Goal: Task Accomplishment & Management: Manage account settings

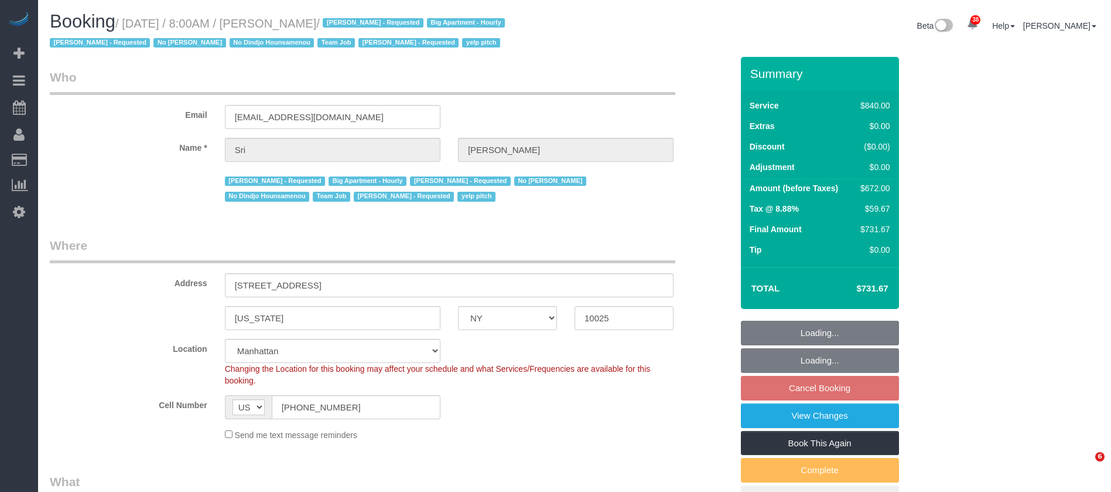
select select "NY"
select select "3"
select select "210"
select select "spot1"
select select "number:89"
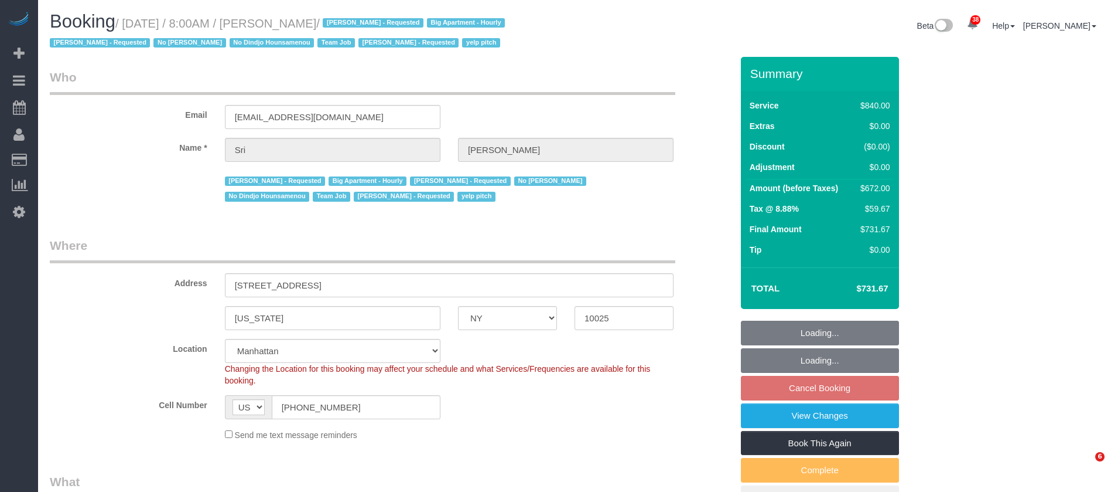
select select "number:90"
select select "number:15"
select select "number:5"
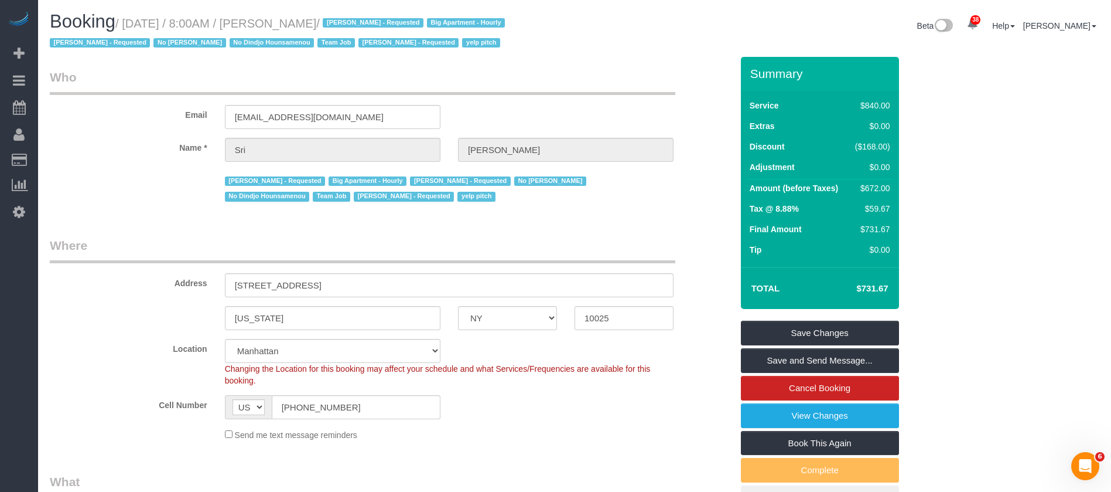
drag, startPoint x: 128, startPoint y: 16, endPoint x: 360, endPoint y: 20, distance: 231.4
click at [360, 20] on small "/ October 14, 2025 / 8:00AM / Sri Narasimhan / Alketa Tomaj - Requested Big Apa…" at bounding box center [279, 33] width 459 height 33
copy small "October 14, 2025 / 8:00AM / Sri Narasimhan"
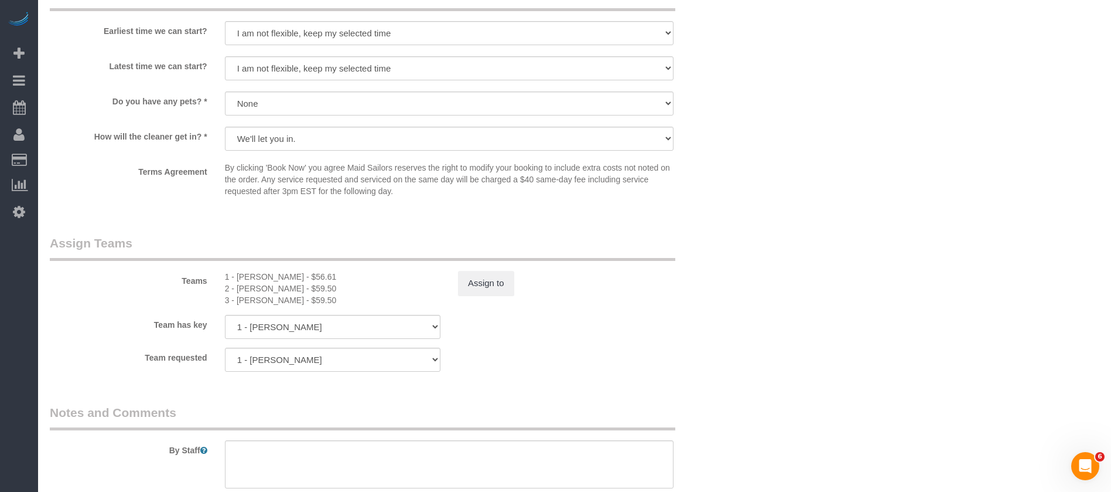
scroll to position [1142, 0]
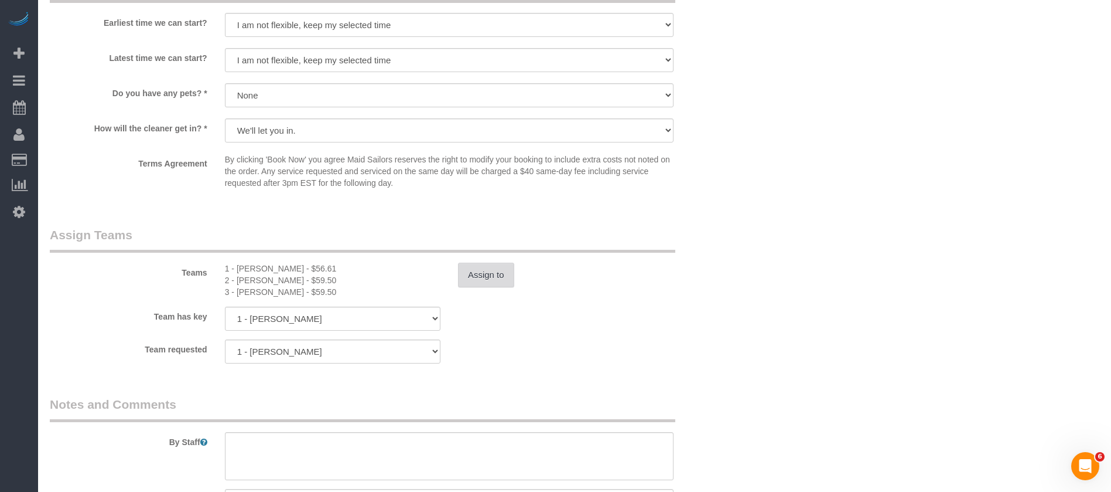
click at [495, 280] on button "Assign to" at bounding box center [486, 274] width 56 height 25
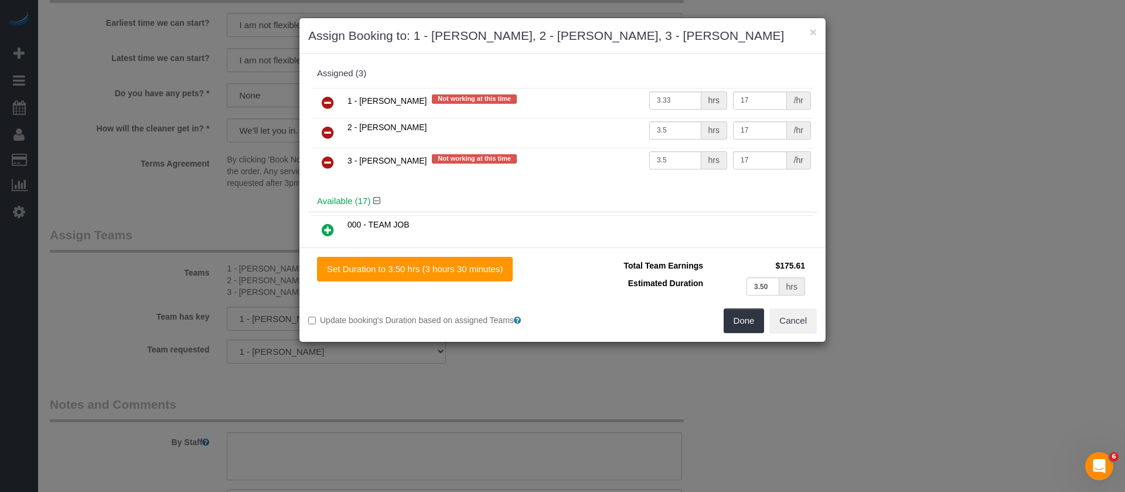
click at [325, 103] on icon at bounding box center [328, 102] width 12 height 14
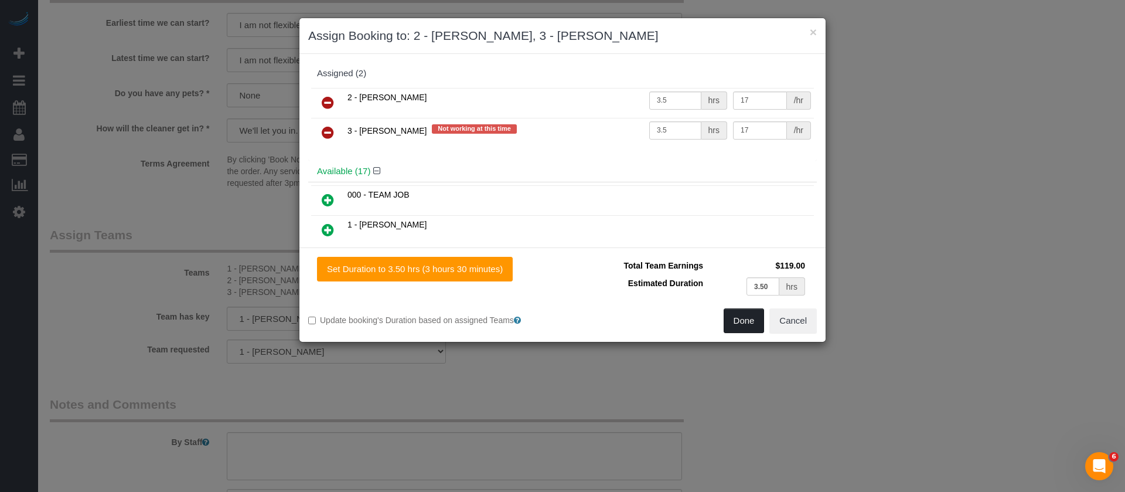
drag, startPoint x: 735, startPoint y: 310, endPoint x: 718, endPoint y: 315, distance: 17.1
click at [736, 310] on button "Done" at bounding box center [744, 320] width 41 height 25
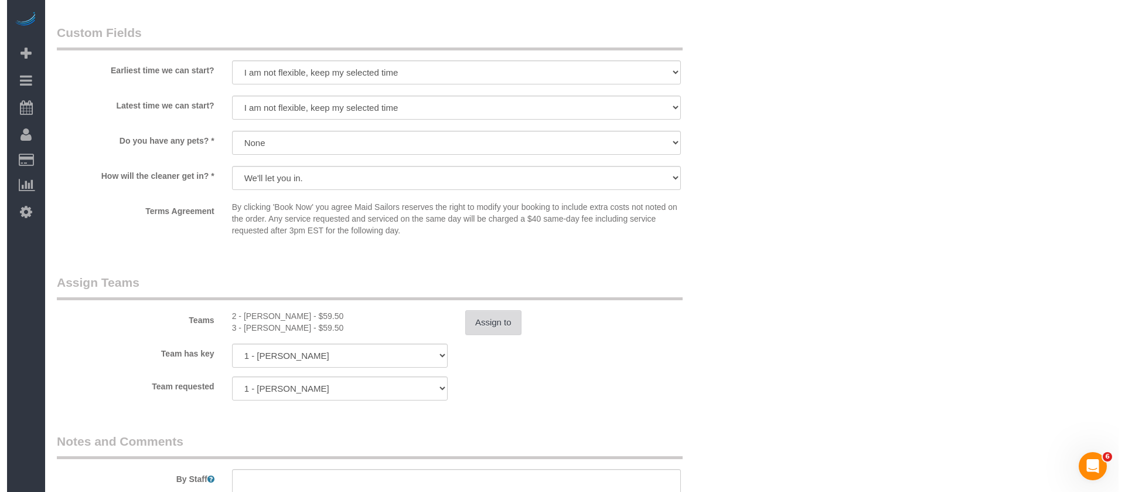
scroll to position [1230, 0]
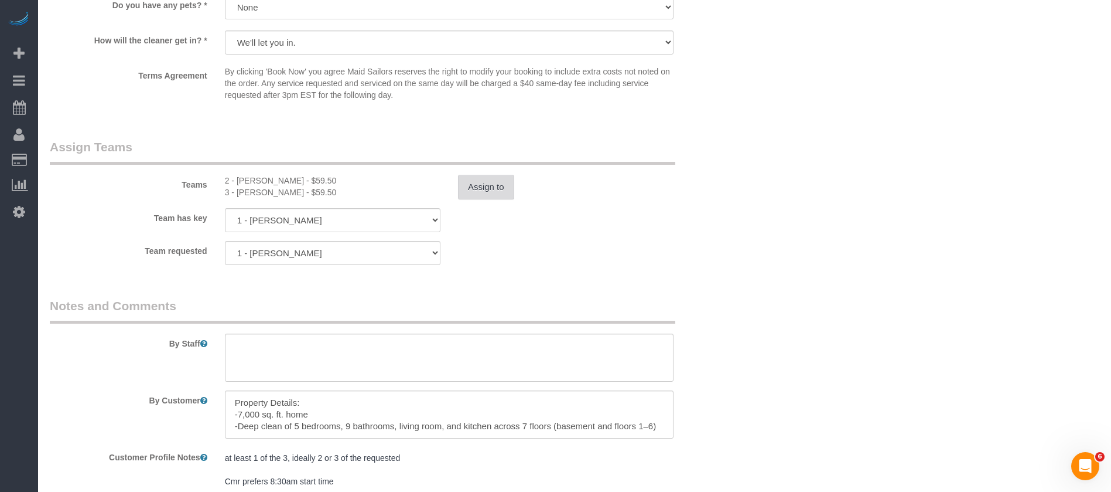
click at [476, 189] on button "Assign to" at bounding box center [486, 187] width 56 height 25
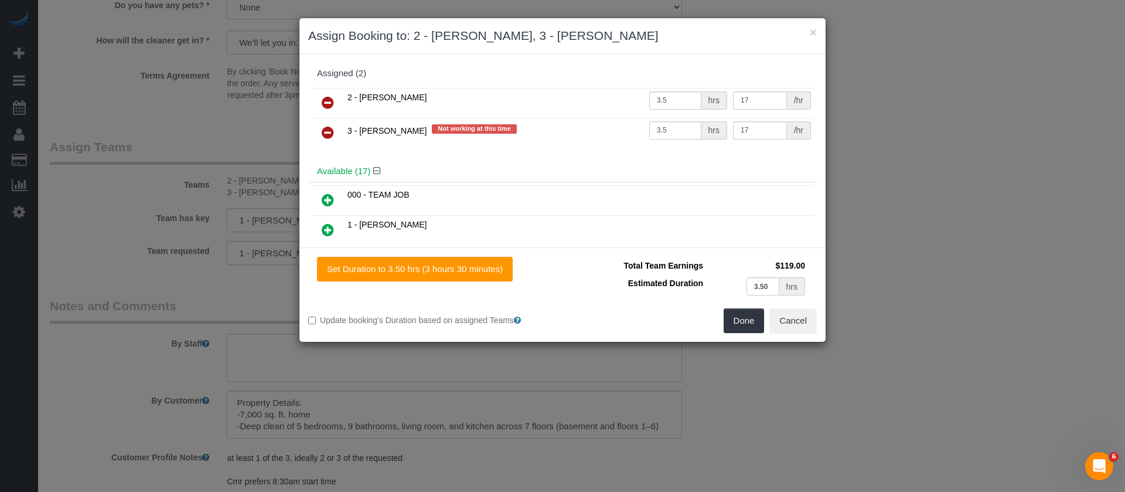
click at [324, 129] on icon at bounding box center [328, 132] width 12 height 14
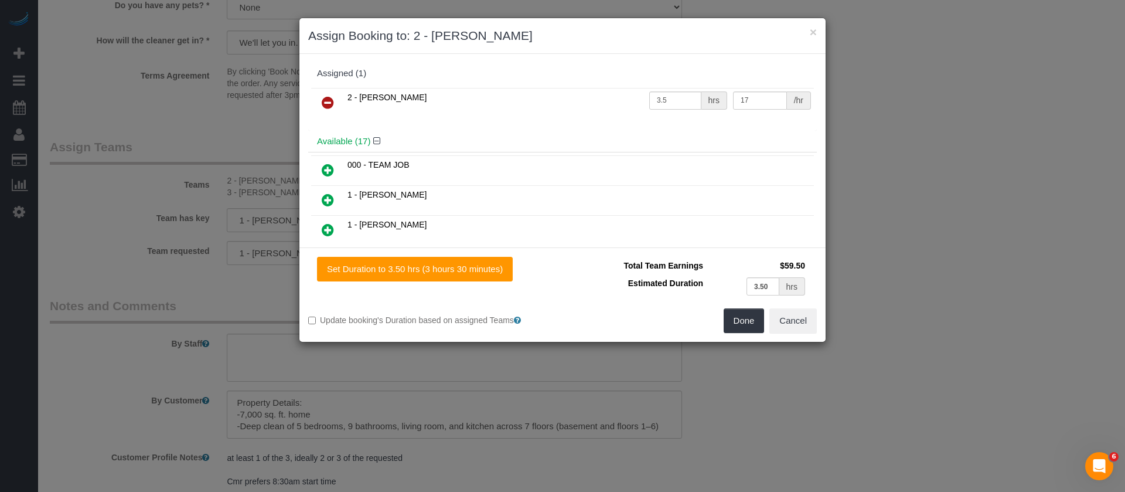
click at [325, 168] on icon at bounding box center [328, 170] width 12 height 14
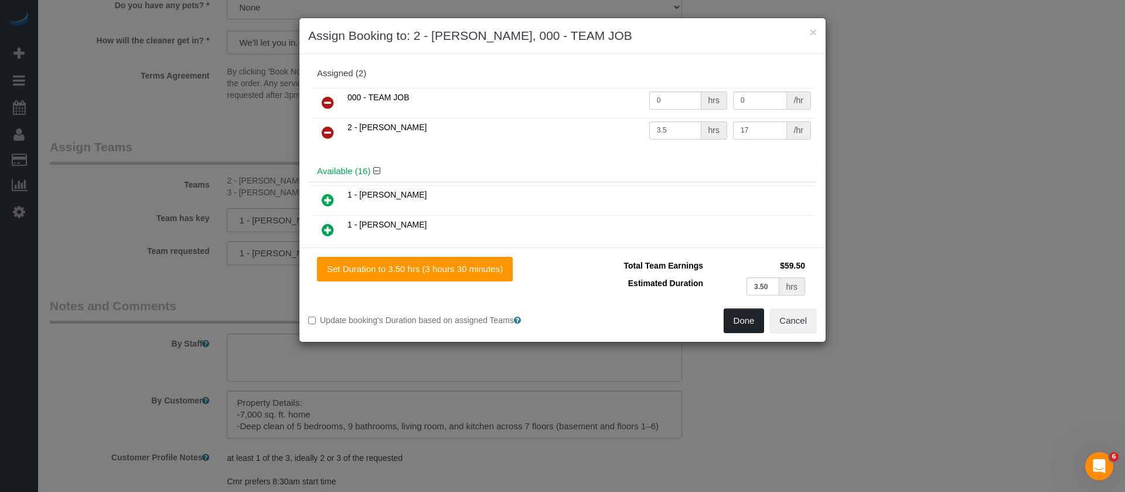
click at [740, 326] on button "Done" at bounding box center [744, 320] width 41 height 25
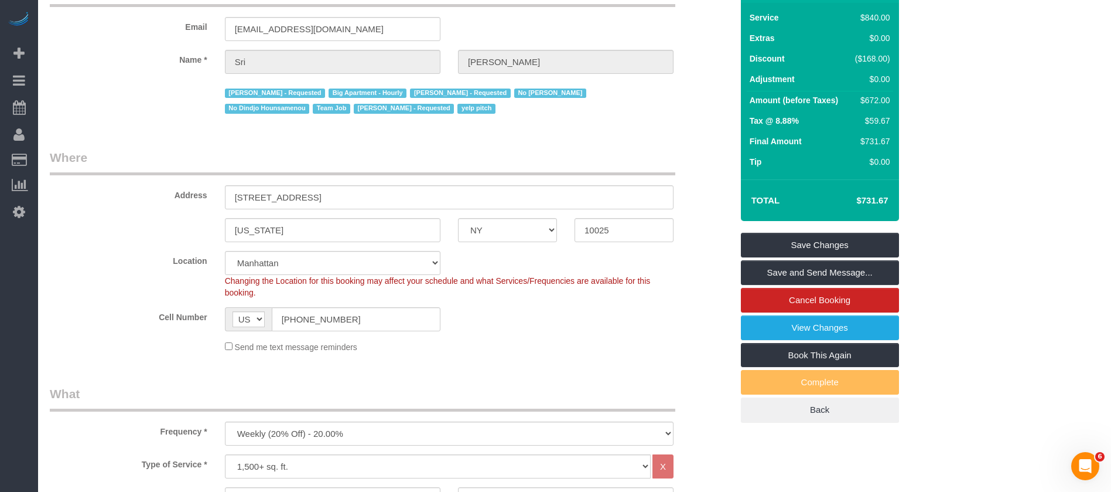
scroll to position [0, 0]
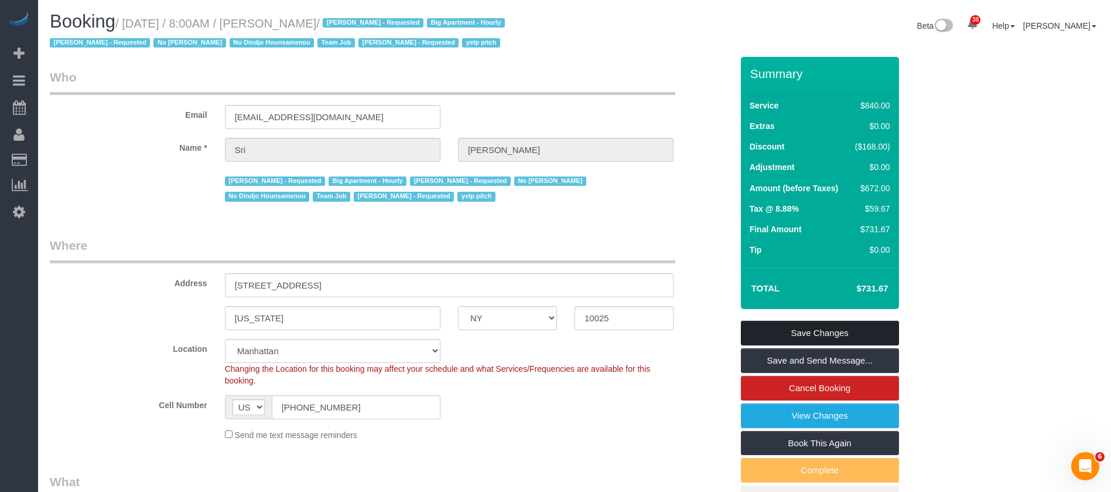
click at [823, 328] on link "Save Changes" at bounding box center [820, 332] width 158 height 25
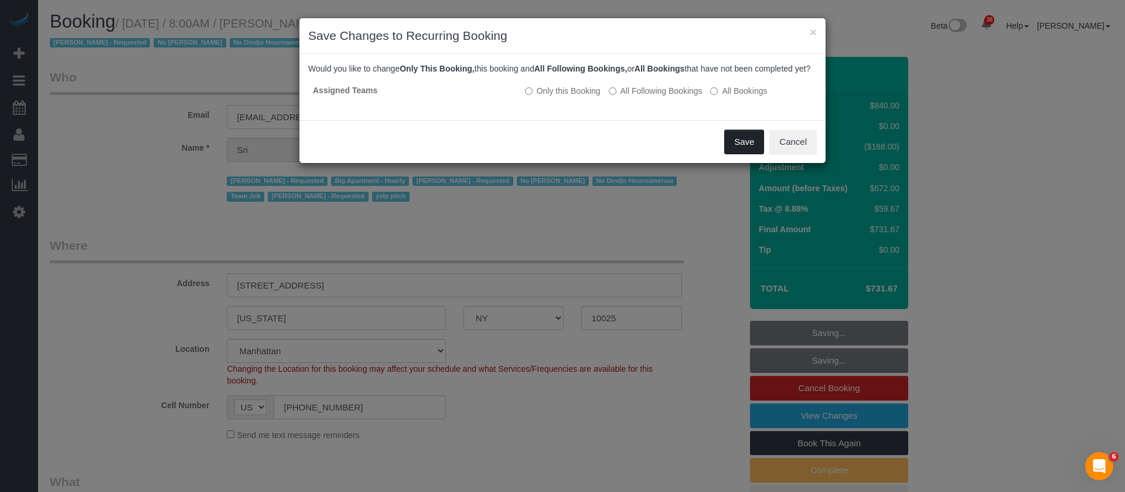
click at [738, 154] on button "Save" at bounding box center [744, 141] width 40 height 25
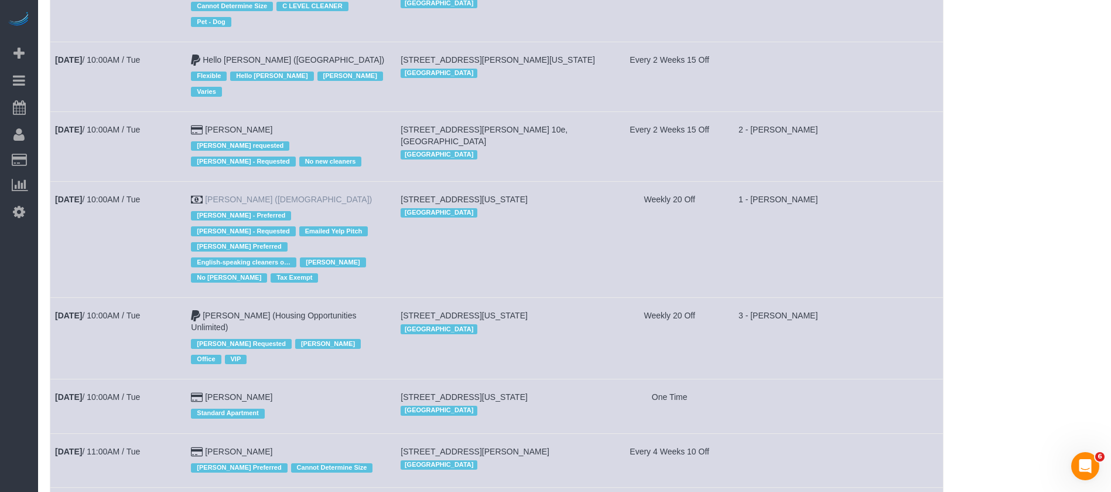
scroll to position [1230, 0]
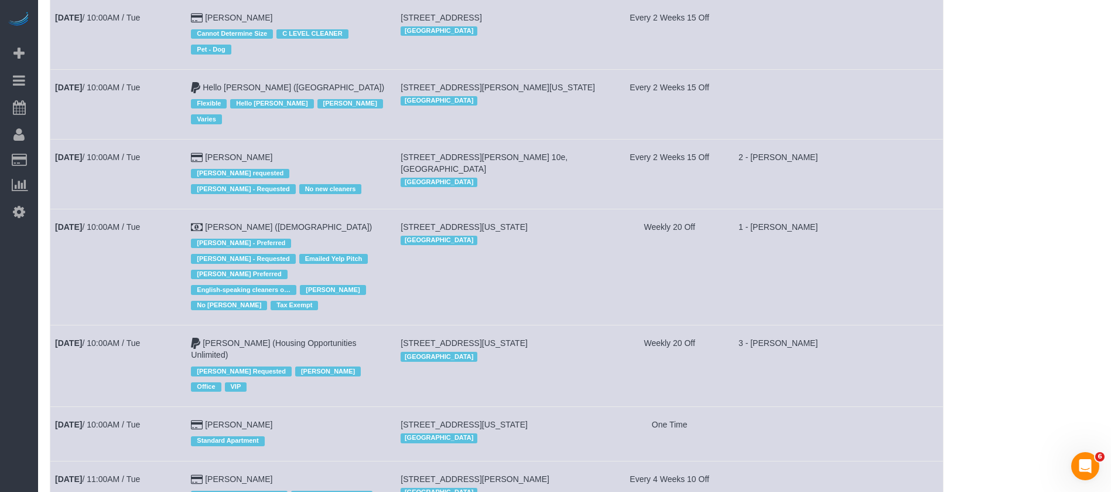
drag, startPoint x: 240, startPoint y: 53, endPoint x: 177, endPoint y: 156, distance: 120.7
click at [141, 209] on td "Oct 14th / 10:00AM / Tue" at bounding box center [118, 267] width 136 height 116
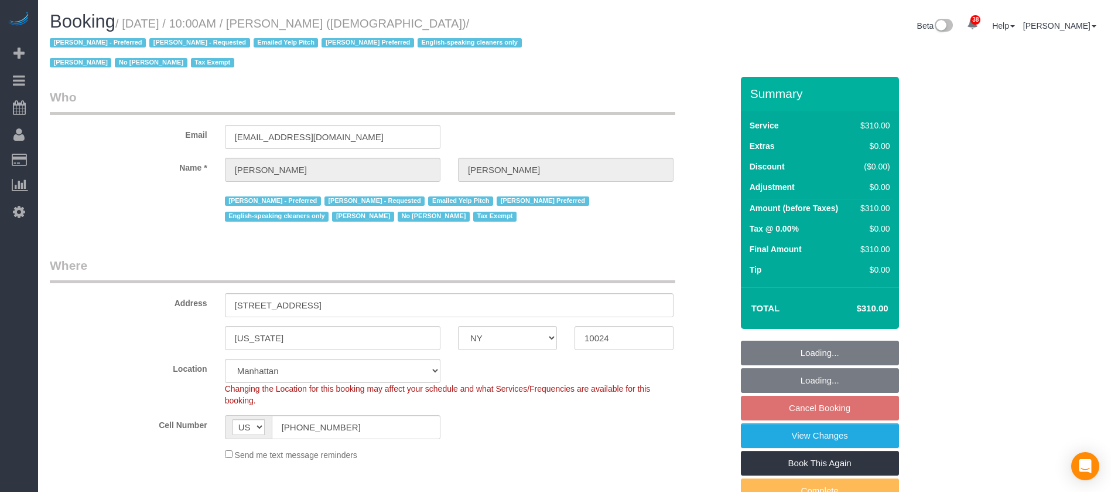
select select "NY"
select select "300"
select select "spot3"
select select "number:89"
select select "number:90"
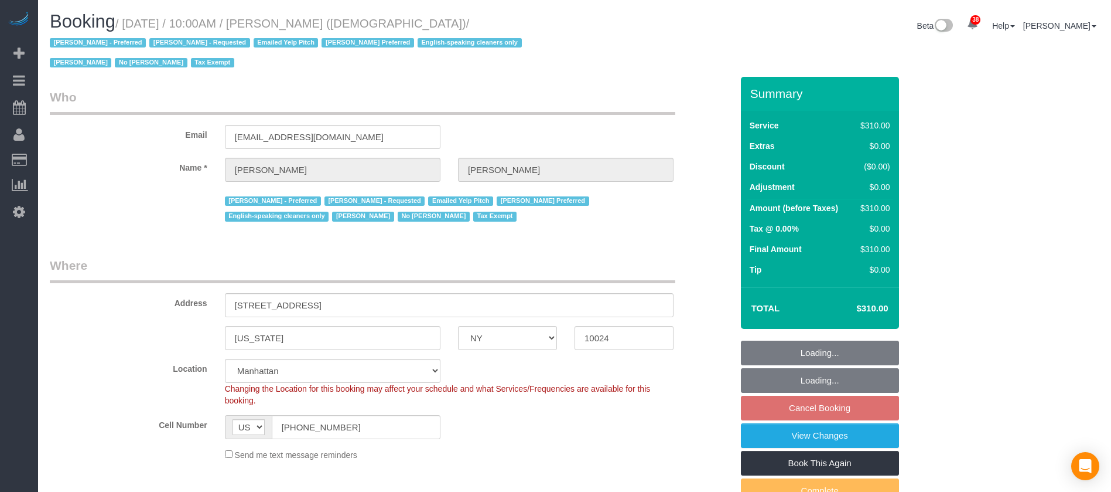
select select "number:15"
select select "number:7"
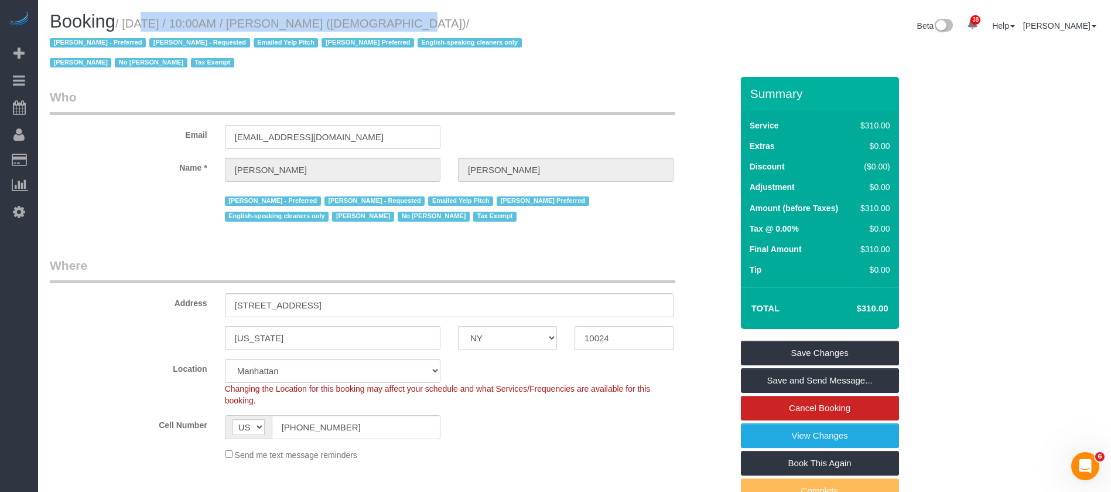
drag, startPoint x: 244, startPoint y: 32, endPoint x: 366, endPoint y: 29, distance: 121.9
click at [366, 29] on small "/ [DATE] / 10:00AM / [PERSON_NAME] ([DEMOGRAPHIC_DATA]) / [PERSON_NAME] - Prefe…" at bounding box center [288, 43] width 476 height 53
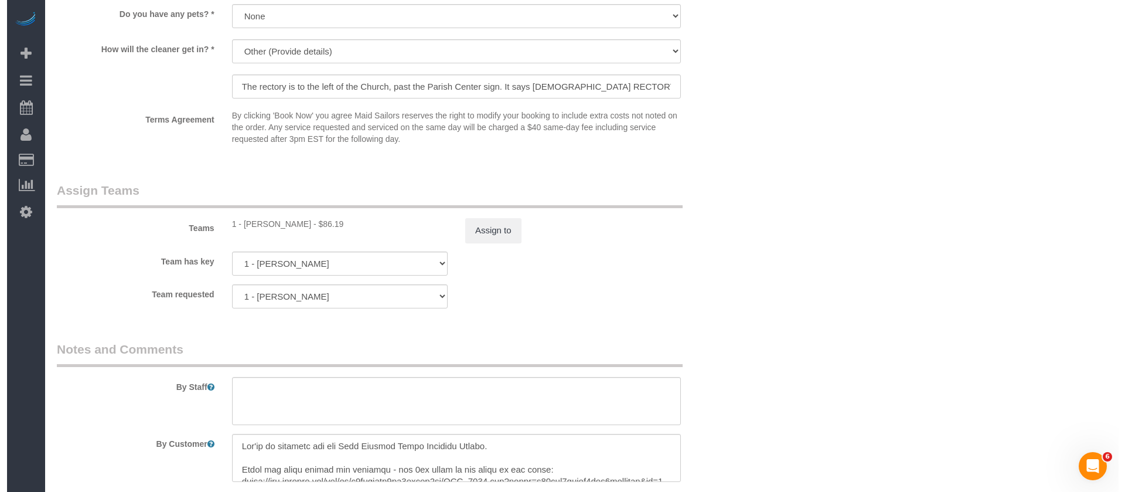
scroll to position [1230, 0]
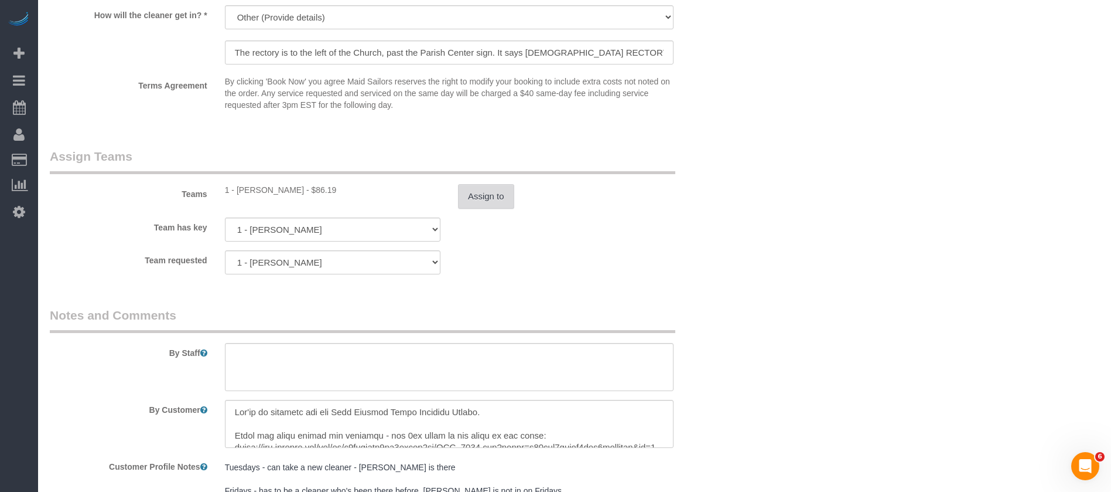
click at [476, 199] on button "Assign to" at bounding box center [486, 196] width 56 height 25
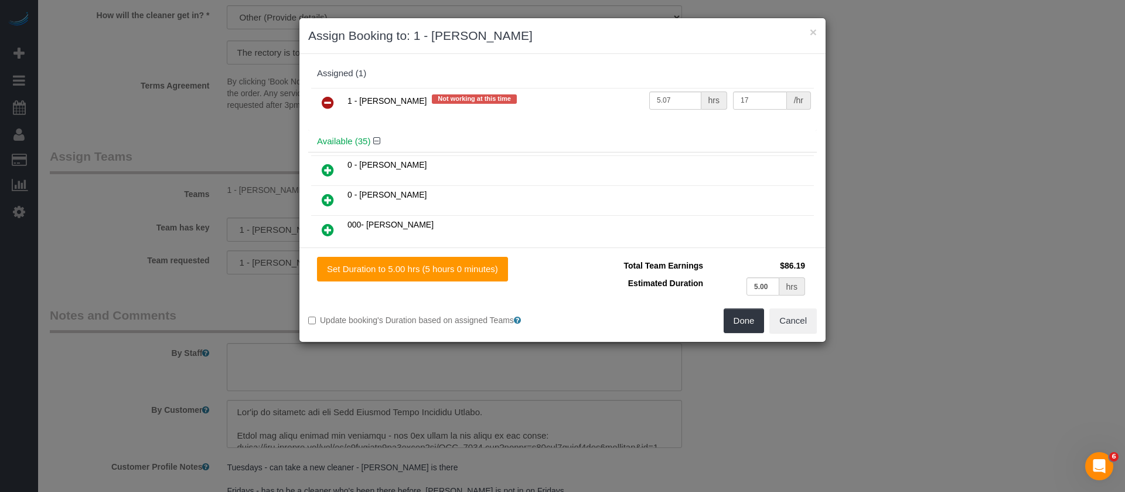
click at [323, 100] on icon at bounding box center [328, 102] width 12 height 14
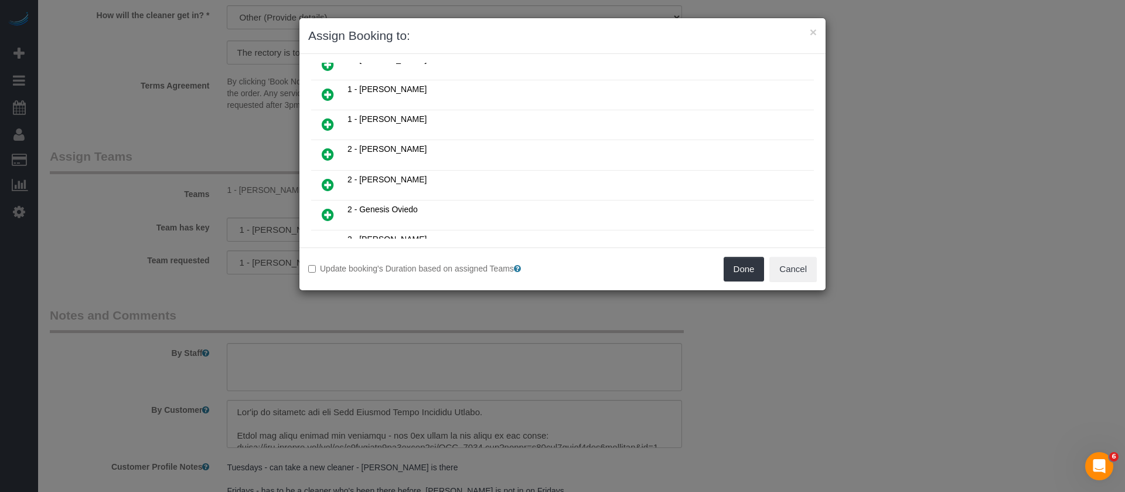
scroll to position [527, 0]
click at [323, 182] on icon at bounding box center [328, 184] width 12 height 14
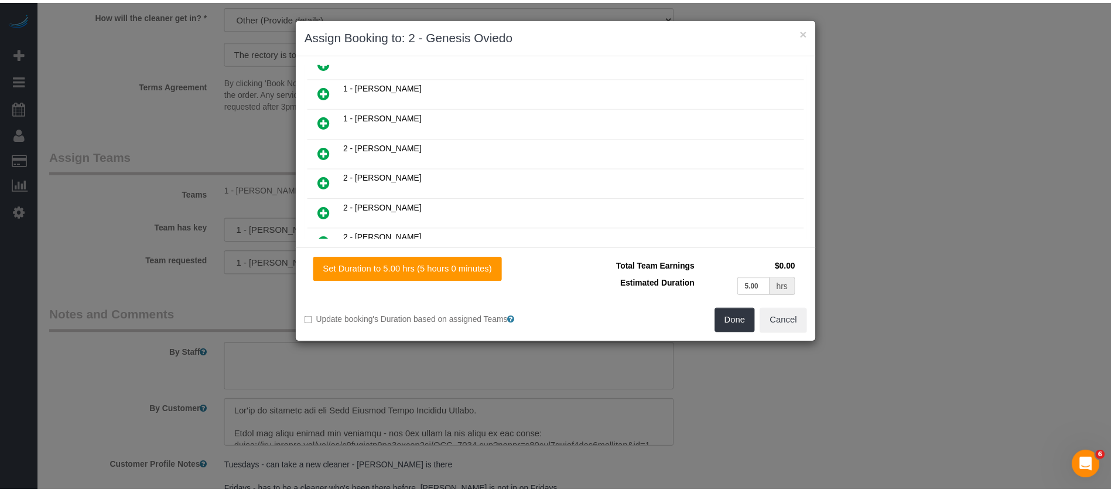
scroll to position [555, 0]
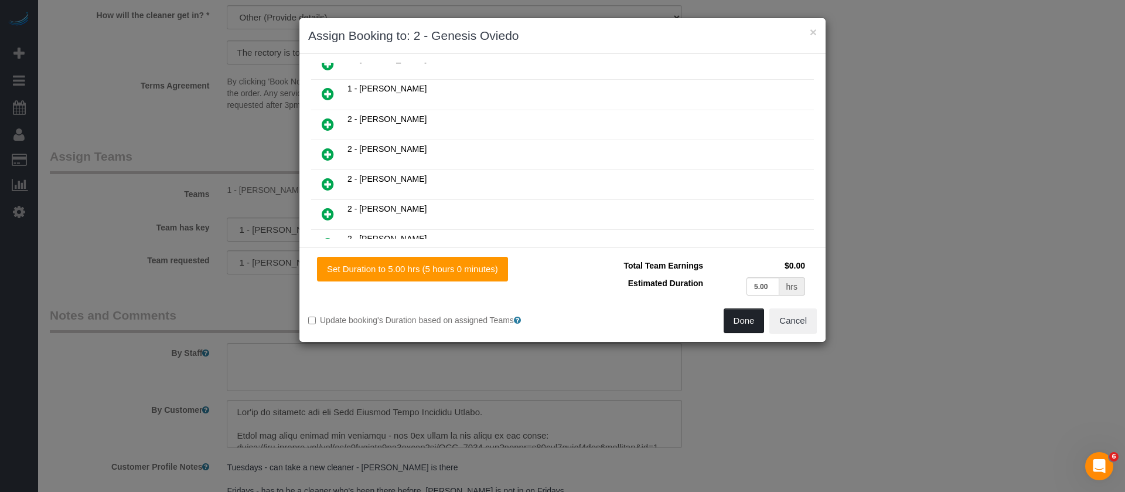
click at [744, 319] on button "Done" at bounding box center [744, 320] width 41 height 25
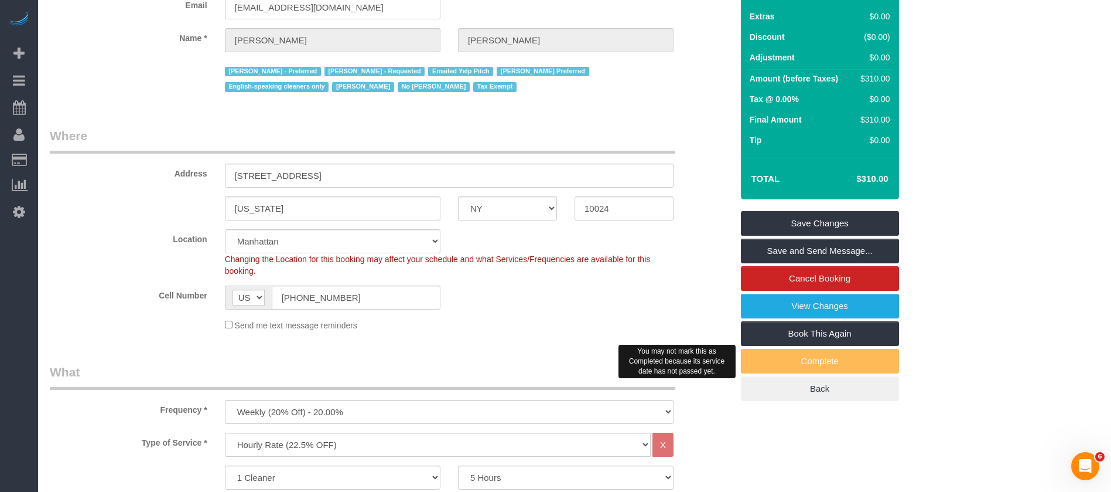
scroll to position [0, 0]
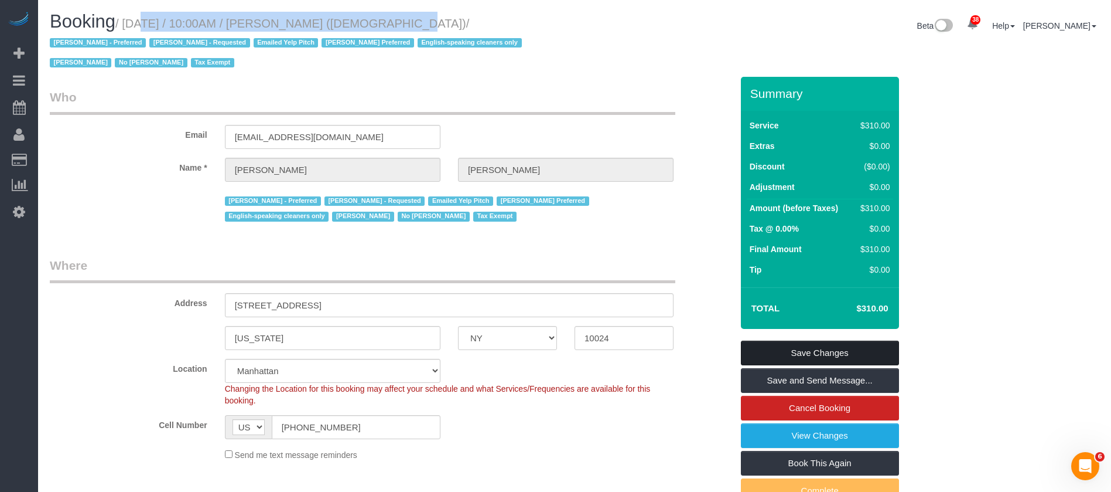
drag, startPoint x: 868, startPoint y: 354, endPoint x: 834, endPoint y: 344, distance: 36.0
click at [869, 354] on link "Save Changes" at bounding box center [820, 352] width 158 height 25
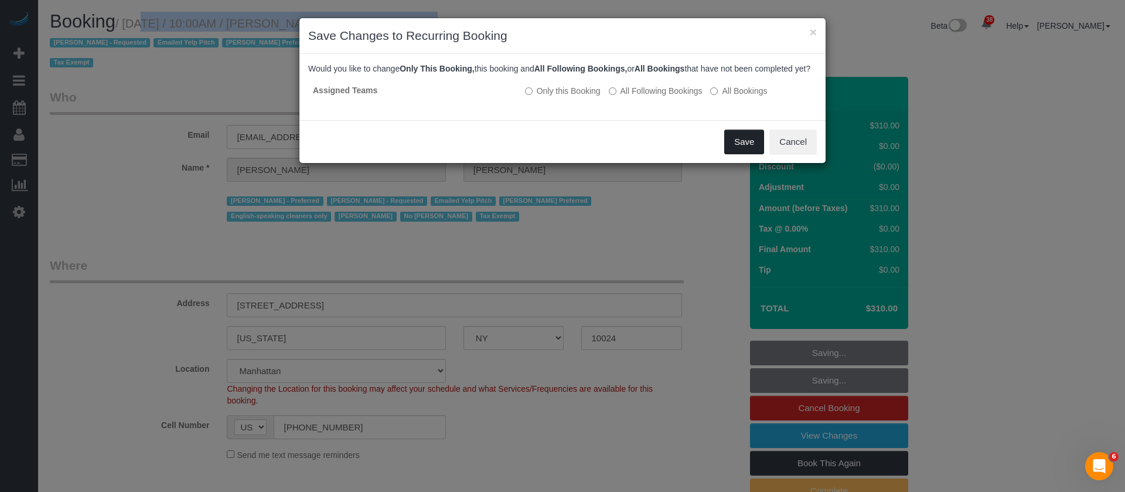
click at [737, 153] on button "Save" at bounding box center [744, 141] width 40 height 25
